Goal: Task Accomplishment & Management: Use online tool/utility

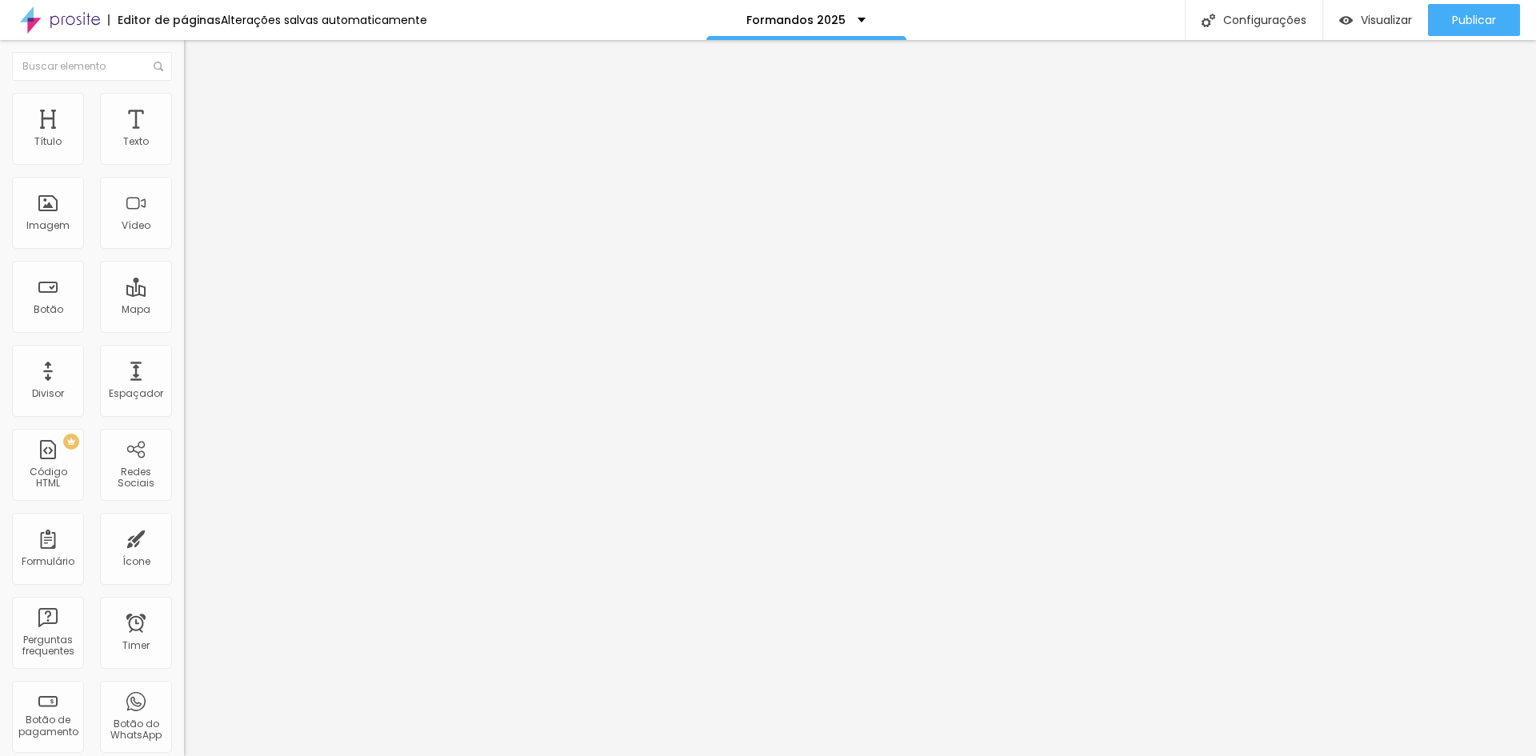
click at [184, 138] on span "Trocar imagem" at bounding box center [227, 131] width 87 height 14
click at [184, 250] on span "Original" at bounding box center [203, 244] width 38 height 14
click at [184, 109] on img at bounding box center [191, 116] width 14 height 14
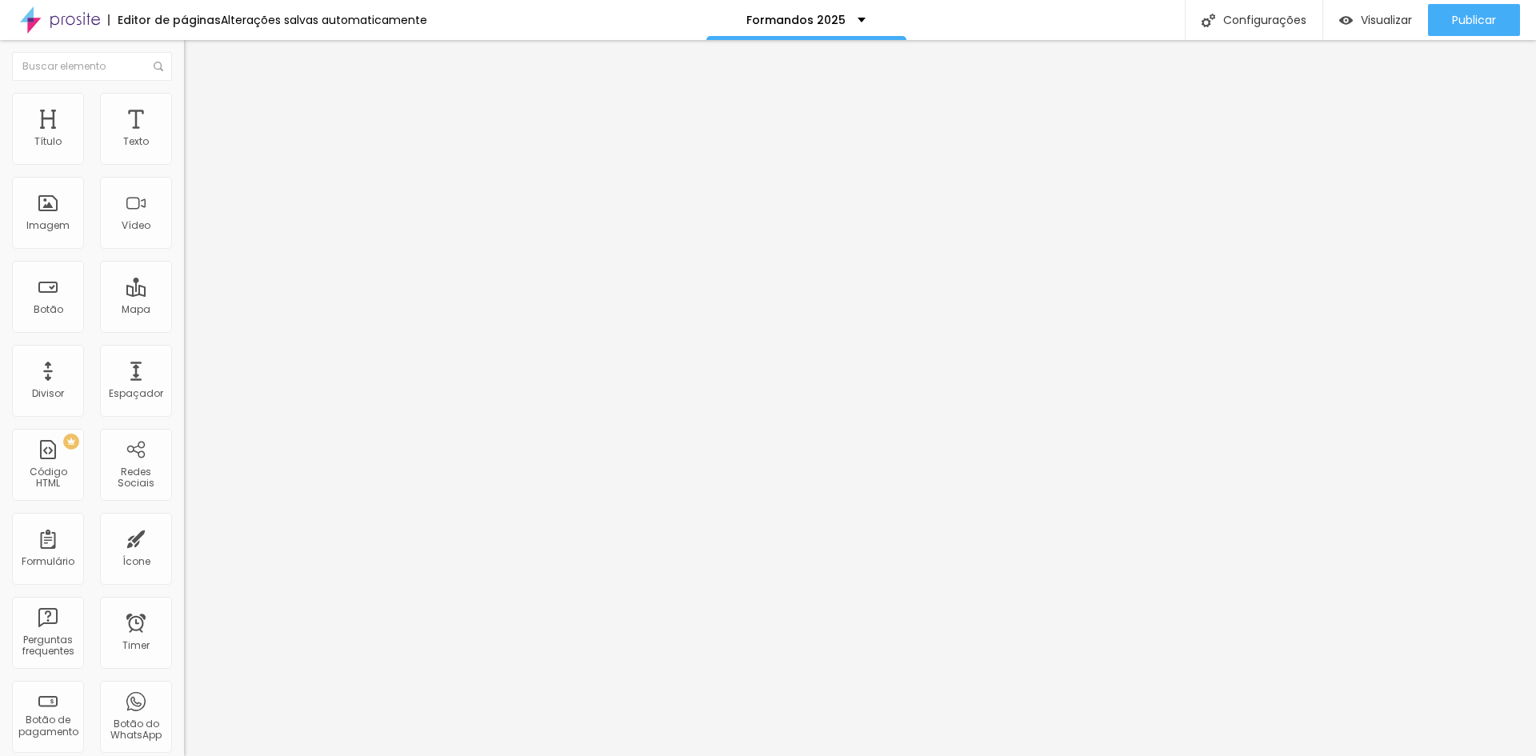
click at [184, 109] on img at bounding box center [191, 116] width 14 height 14
click at [184, 88] on li "Conteúdo" at bounding box center [276, 85] width 184 height 16
click at [184, 138] on span "Trocar imagem" at bounding box center [227, 131] width 87 height 14
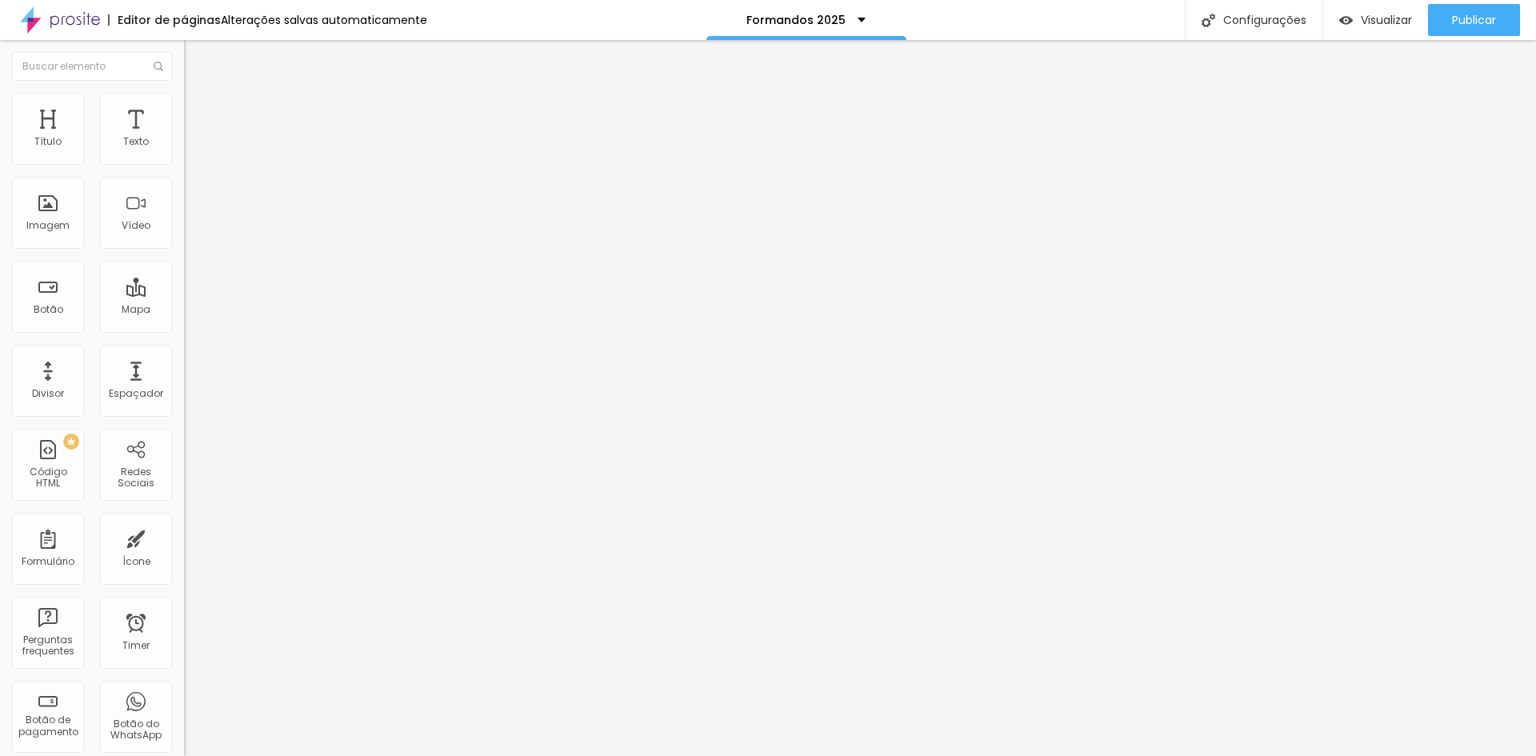
click at [184, 138] on span "Trocar imagem" at bounding box center [227, 131] width 87 height 14
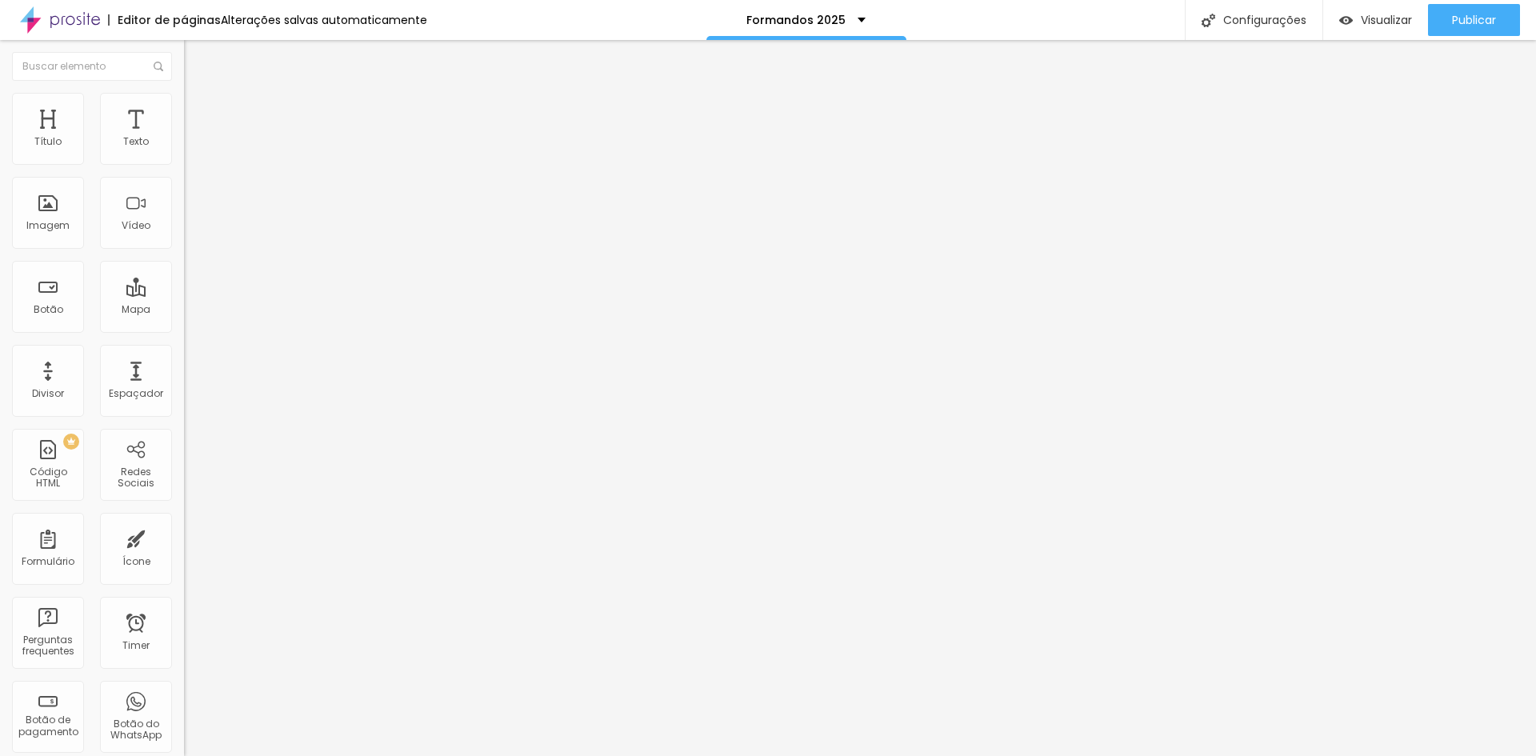
click at [56, 220] on div "Imagem" at bounding box center [47, 225] width 43 height 11
click at [184, 138] on span "Adicionar imagem" at bounding box center [235, 131] width 103 height 14
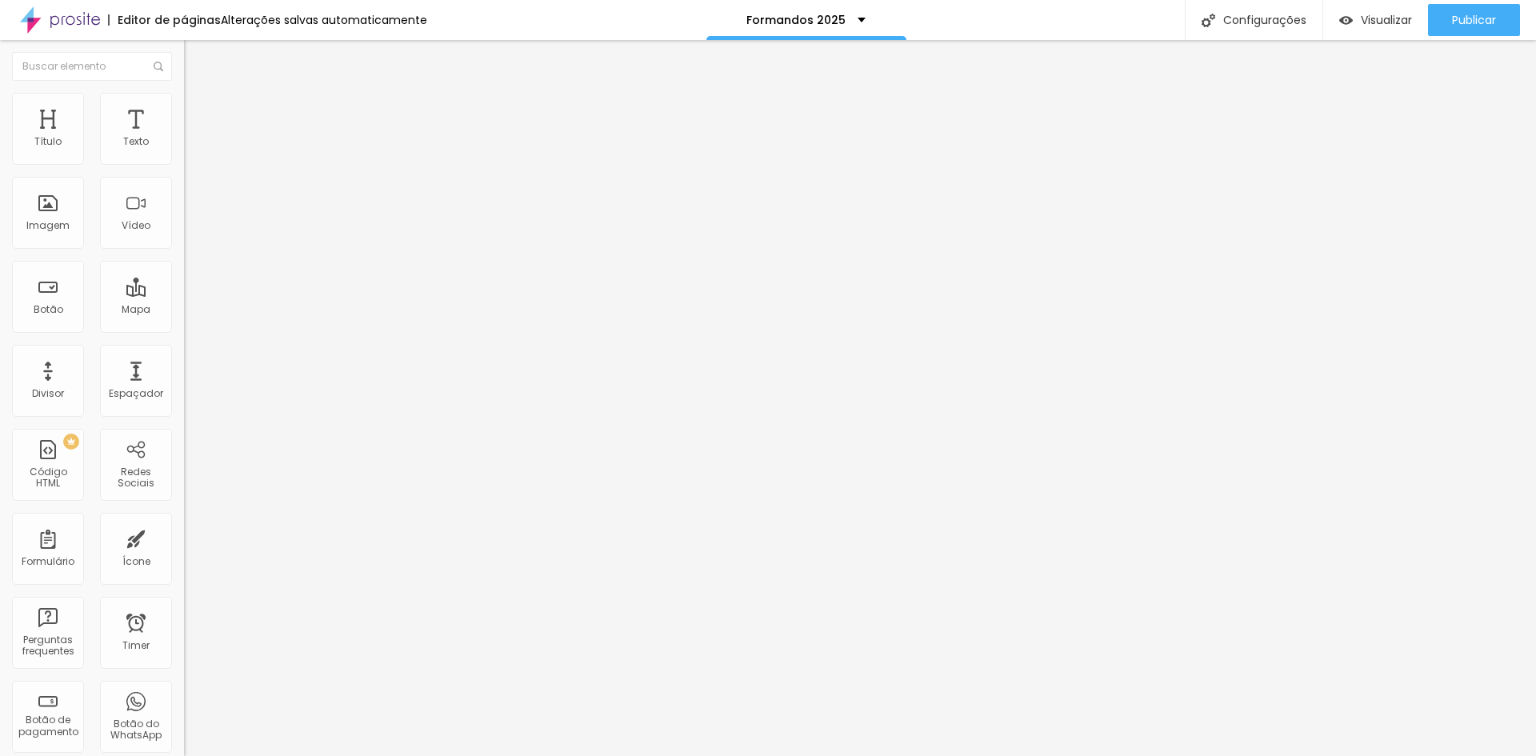
click at [184, 138] on span "Trocar imagem" at bounding box center [227, 131] width 87 height 14
